Goal: Communication & Community: Ask a question

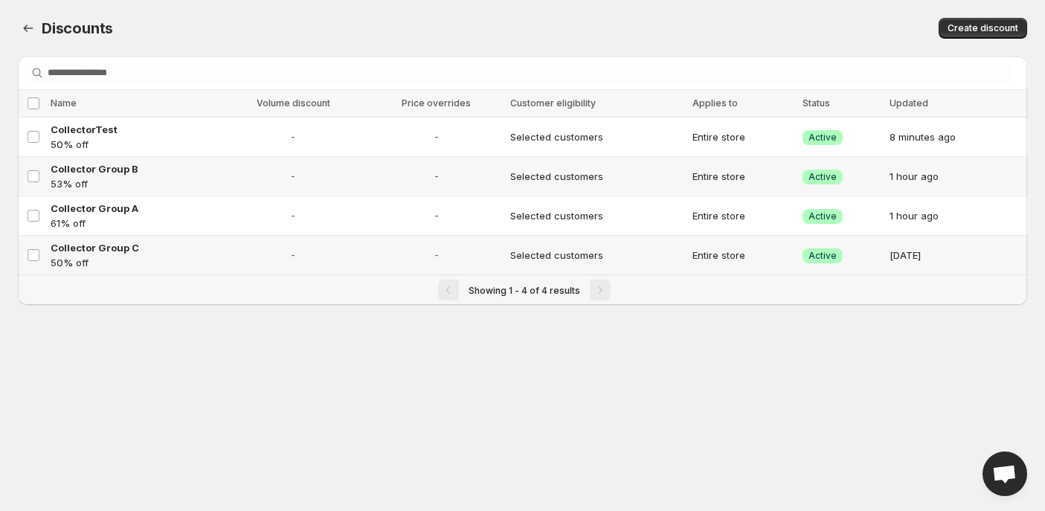
click at [1005, 475] on span "Open chat" at bounding box center [1004, 475] width 25 height 21
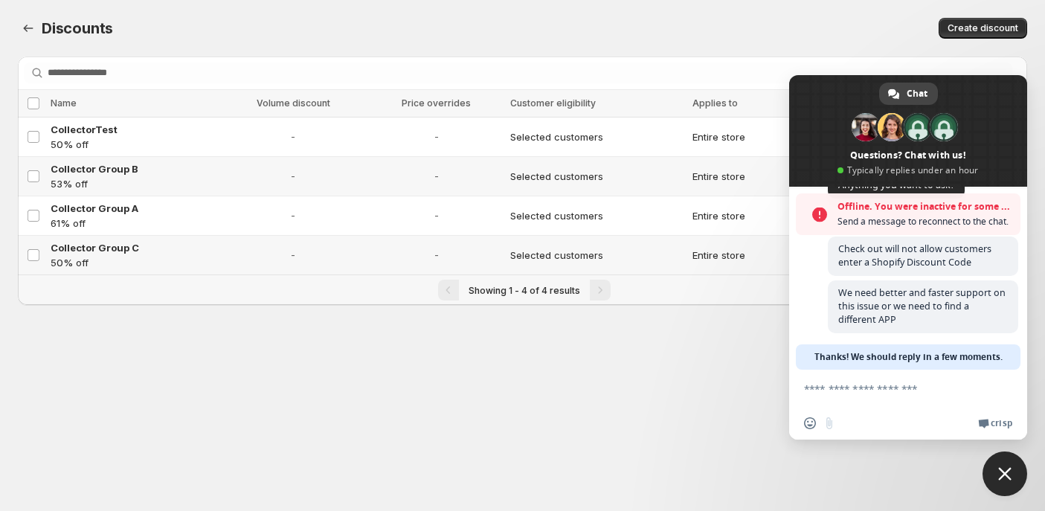
scroll to position [94, 0]
click at [868, 391] on textarea "Compose your message..." at bounding box center [893, 388] width 179 height 37
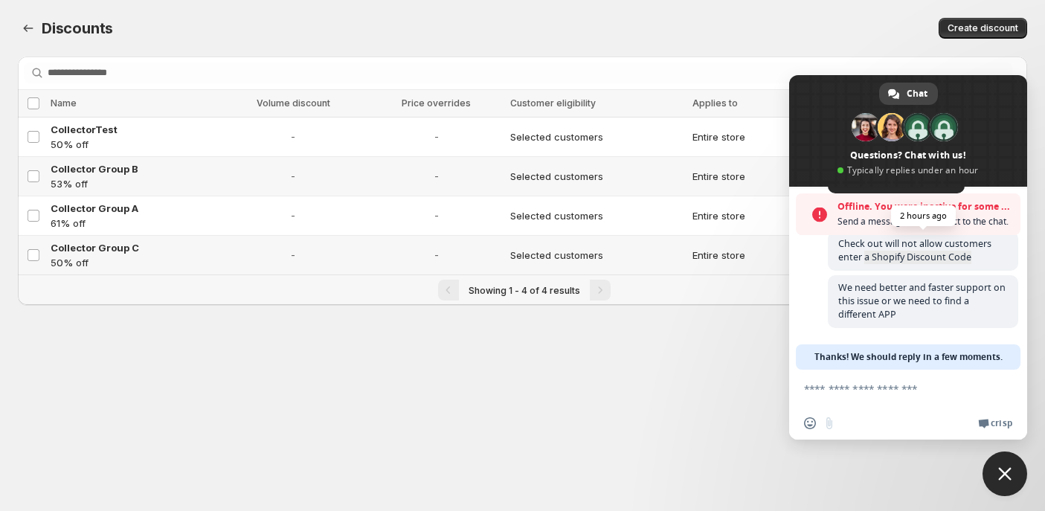
drag, startPoint x: 969, startPoint y: 262, endPoint x: 864, endPoint y: 251, distance: 105.5
click at [864, 251] on span "Check out will not allow customers enter a Shopify Discount Code" at bounding box center [923, 250] width 190 height 39
drag, startPoint x: 839, startPoint y: 243, endPoint x: 931, endPoint y: 254, distance: 92.1
click at [929, 253] on span "Check out will not allow customers enter a Shopify Discount Code" at bounding box center [914, 250] width 153 height 26
click at [961, 257] on span "Check out will not allow customers enter a Shopify Discount Code" at bounding box center [914, 250] width 153 height 26
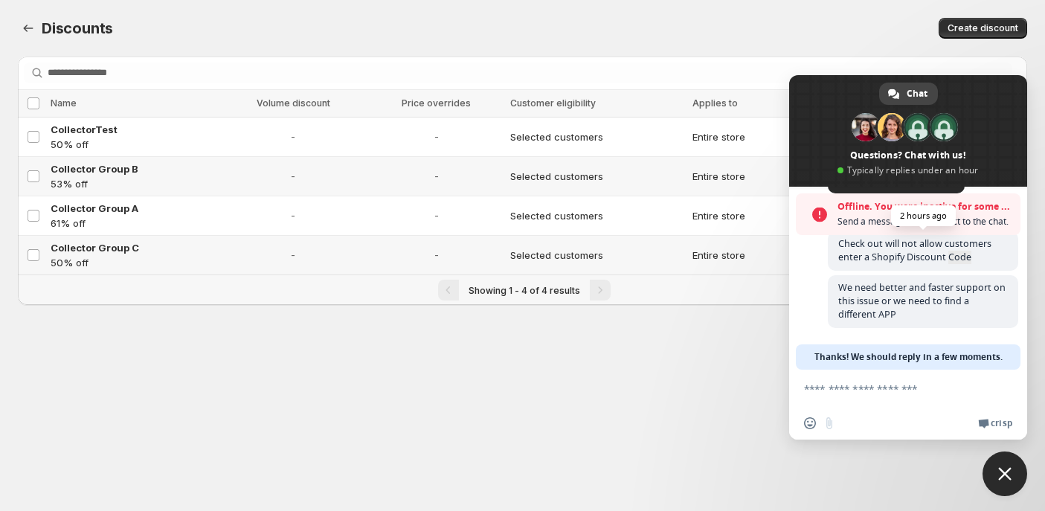
click at [961, 257] on span "Check out will not allow customers enter a Shopify Discount Code" at bounding box center [914, 250] width 153 height 26
click at [879, 397] on textarea "Compose your message..." at bounding box center [893, 388] width 179 height 37
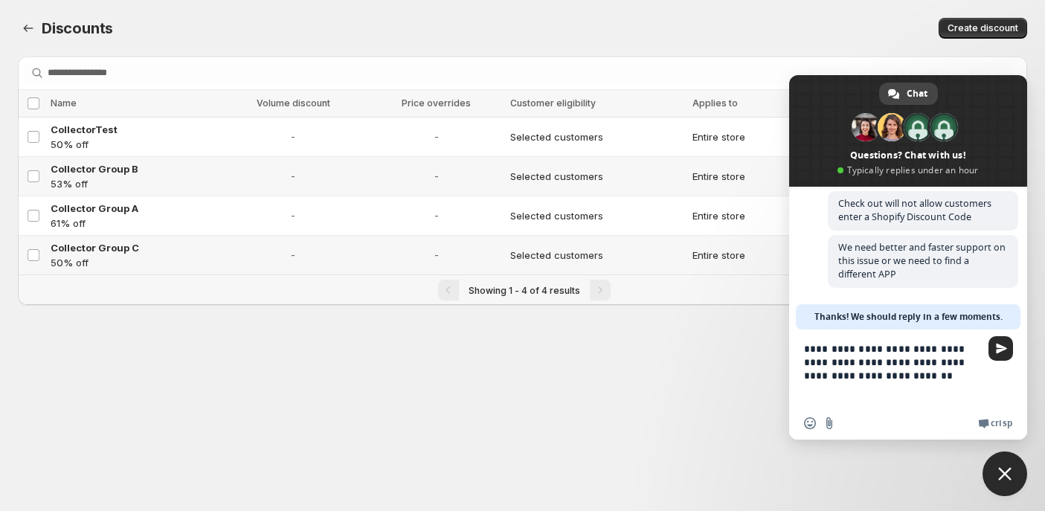
scroll to position [86, 0]
type textarea "**********"
click at [1000, 352] on span "Send" at bounding box center [1001, 348] width 11 height 11
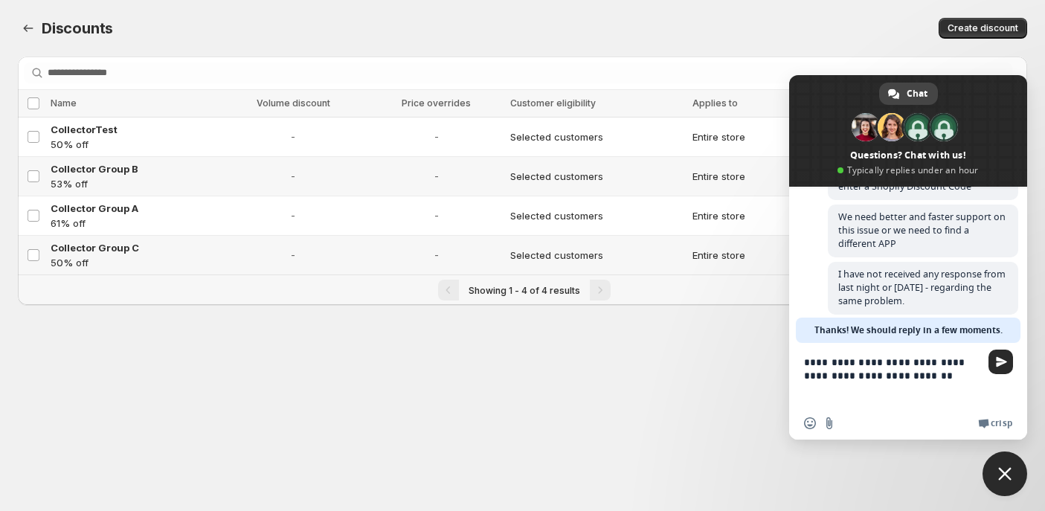
scroll to position [126, 0]
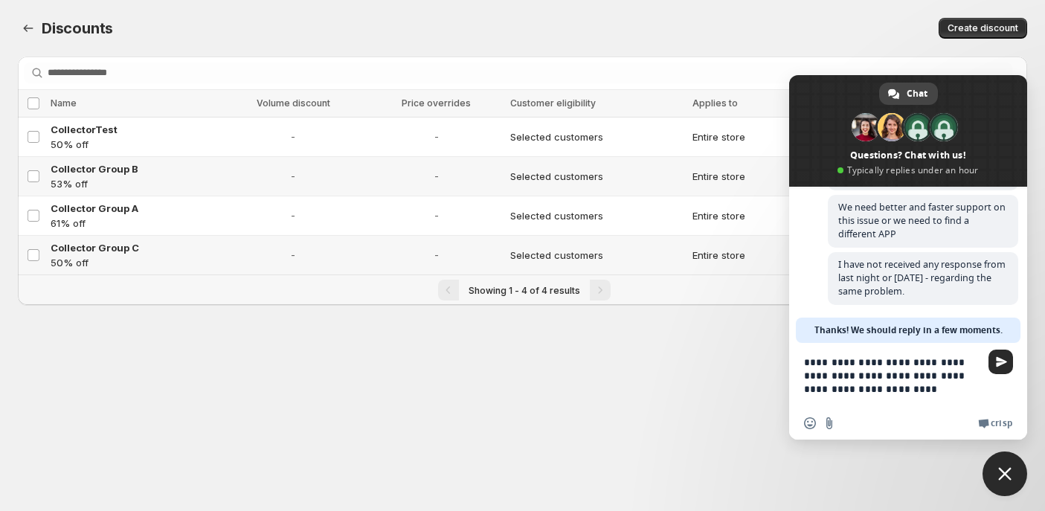
type textarea "**********"
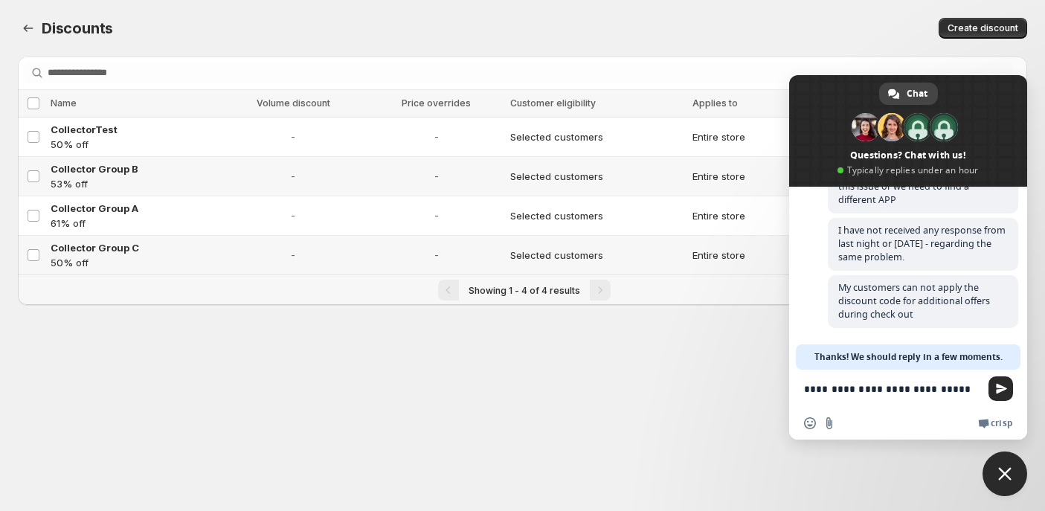
scroll to position [173, 0]
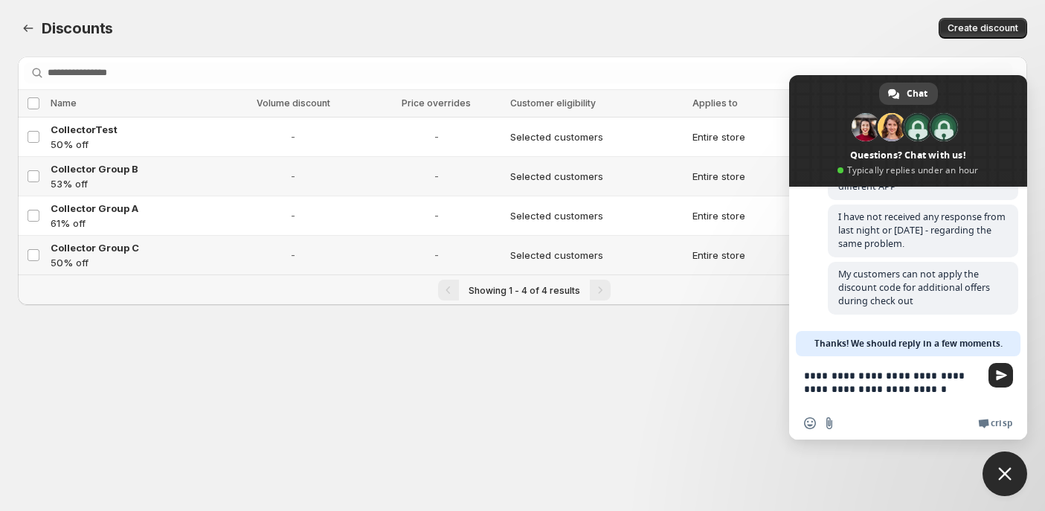
type textarea "**********"
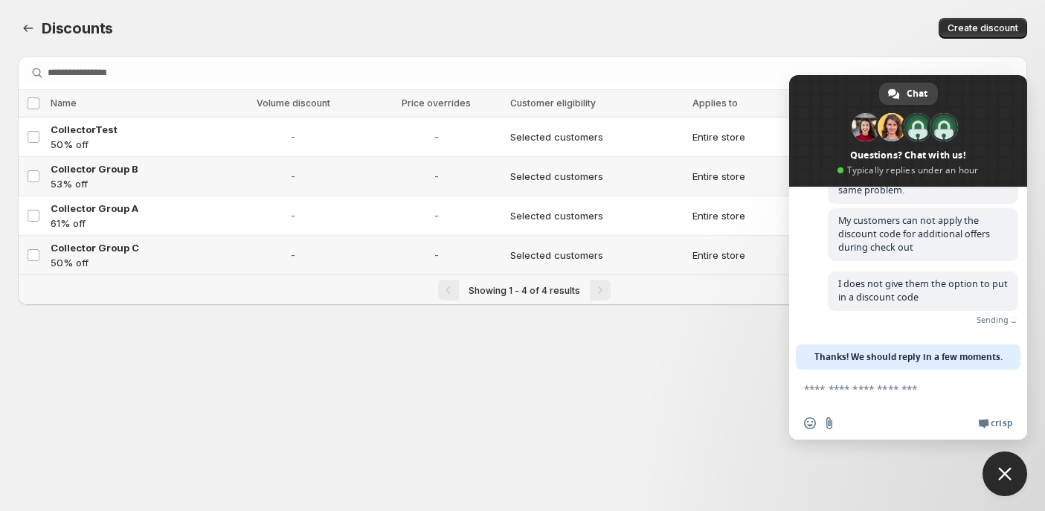
scroll to position [204, 0]
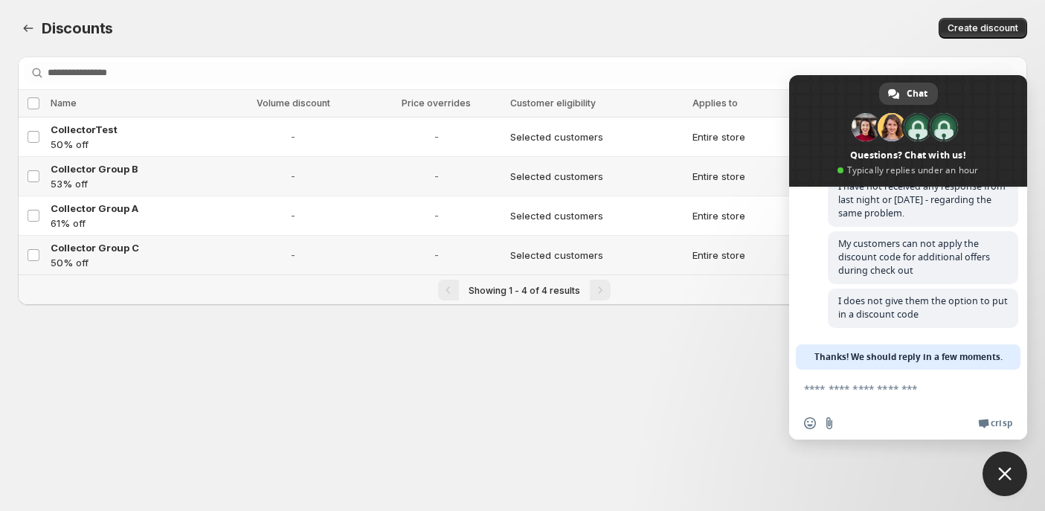
click at [854, 389] on textarea "Compose your message..." at bounding box center [893, 388] width 179 height 37
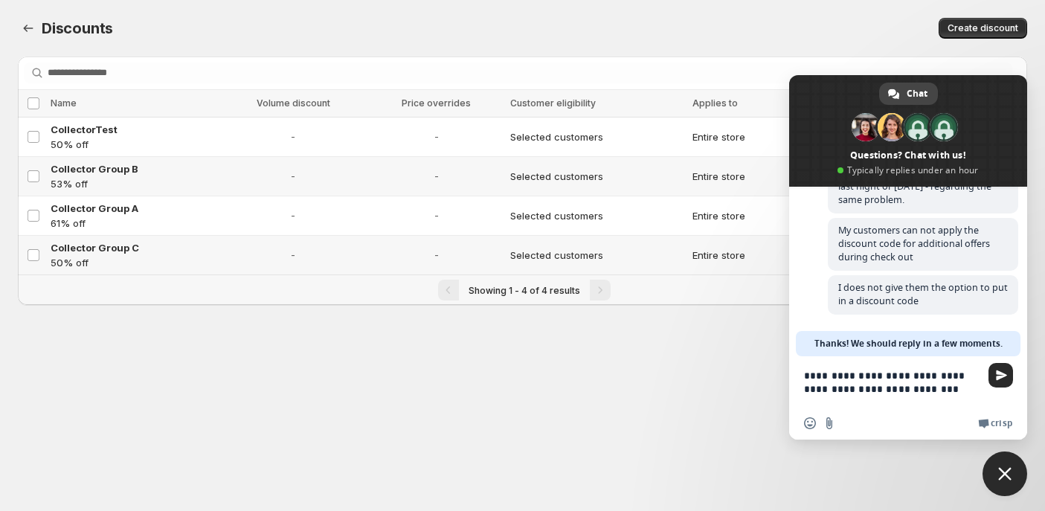
scroll to position [227, 0]
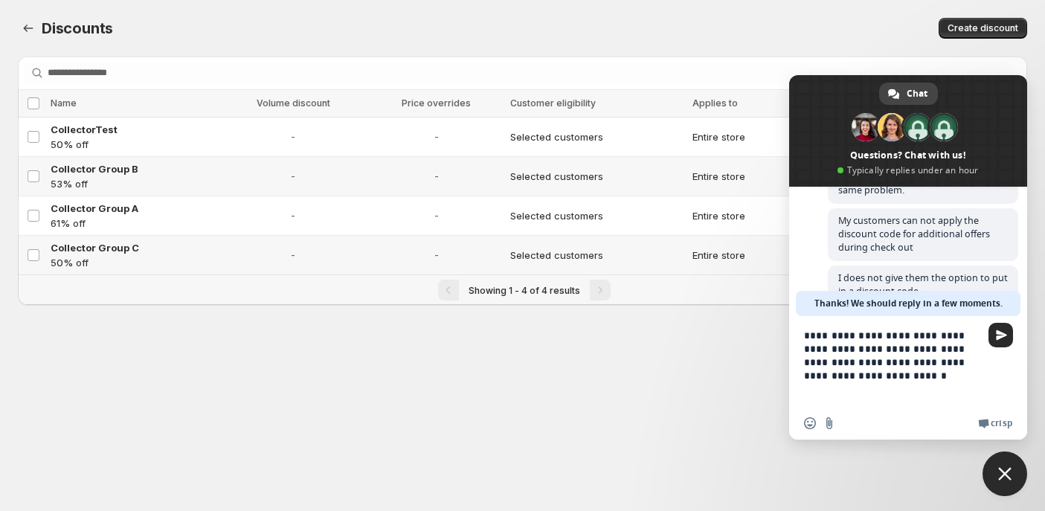
type textarea "**********"
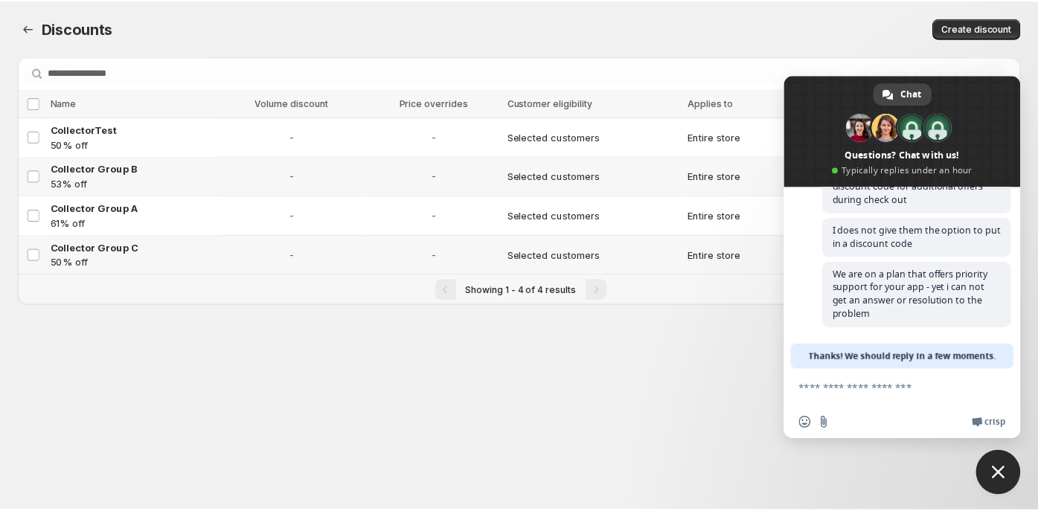
scroll to position [275, 0]
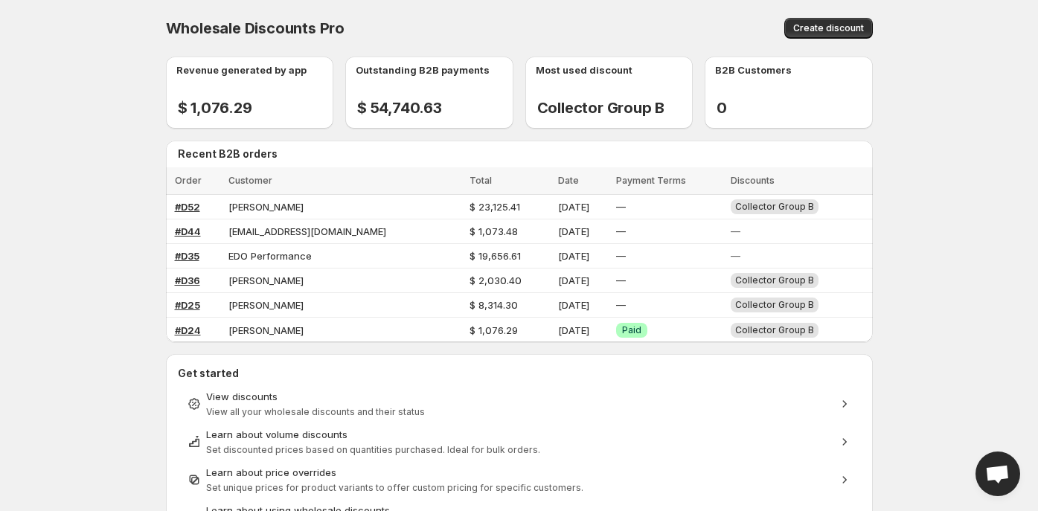
scroll to position [275, 0]
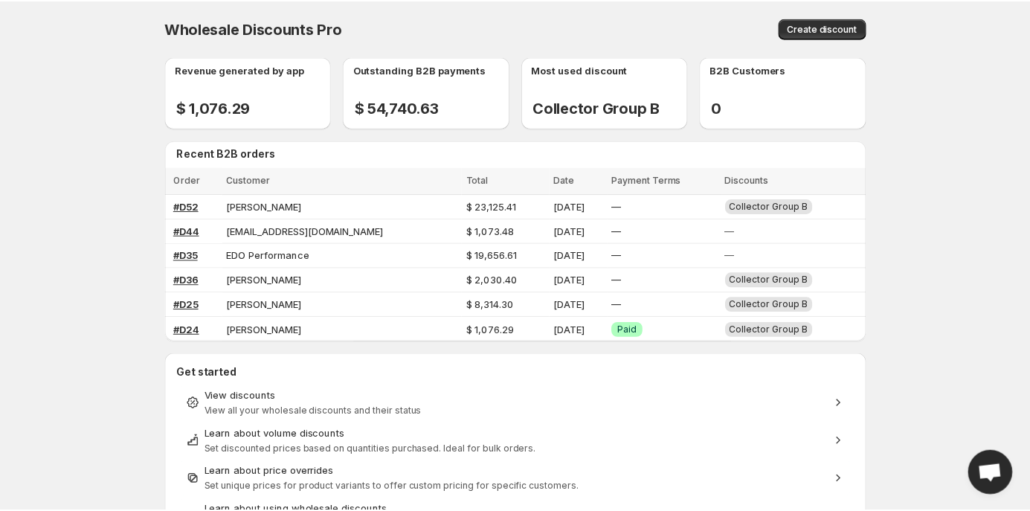
scroll to position [275, 0]
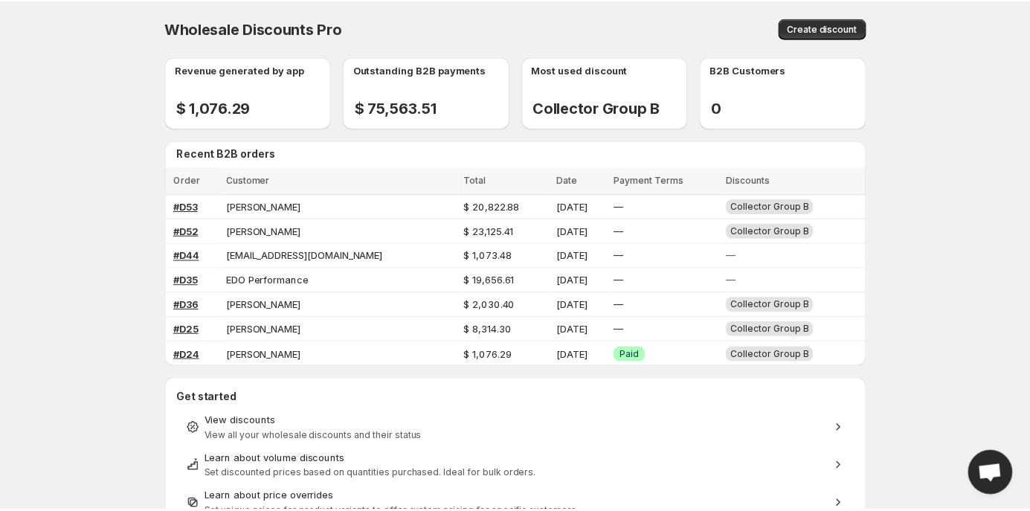
scroll to position [275, 0]
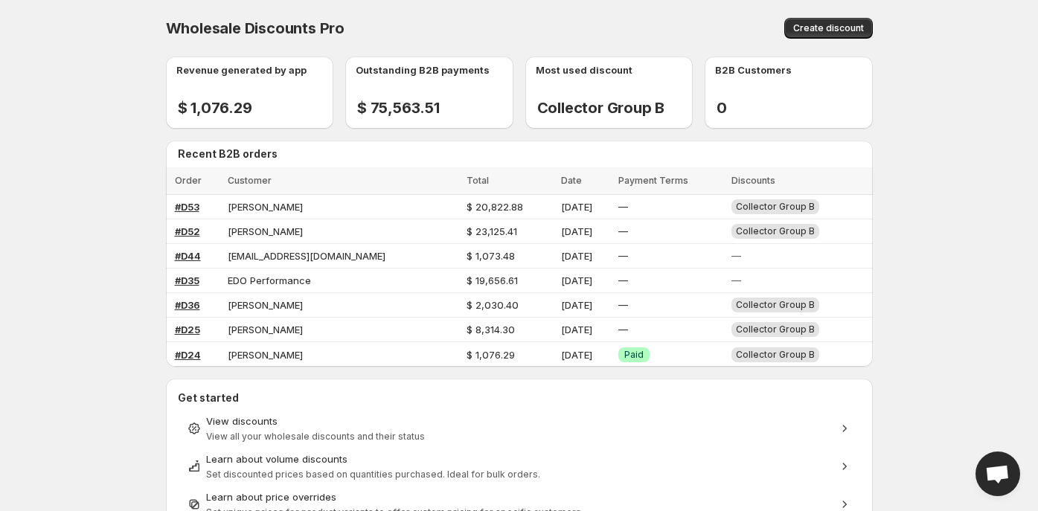
click at [993, 474] on span "Open chat" at bounding box center [997, 475] width 25 height 21
